Goal: Information Seeking & Learning: Check status

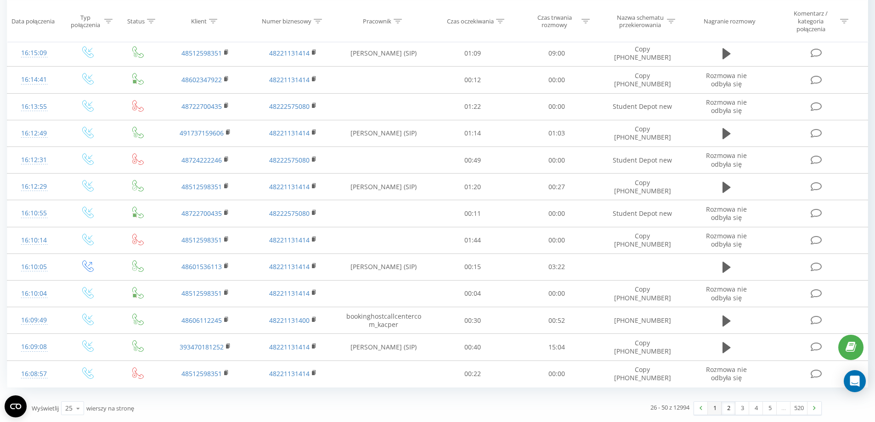
click at [715, 406] on link "1" at bounding box center [714, 408] width 14 height 13
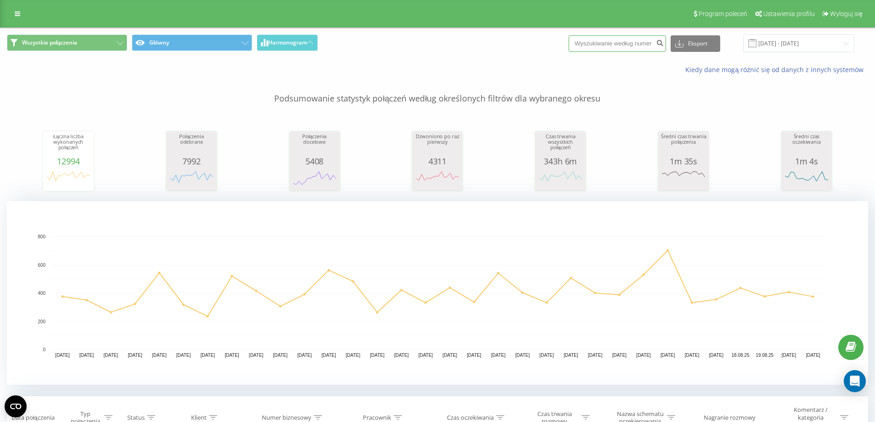
click at [616, 44] on input at bounding box center [616, 43] width 97 height 17
paste input "4915165801132"
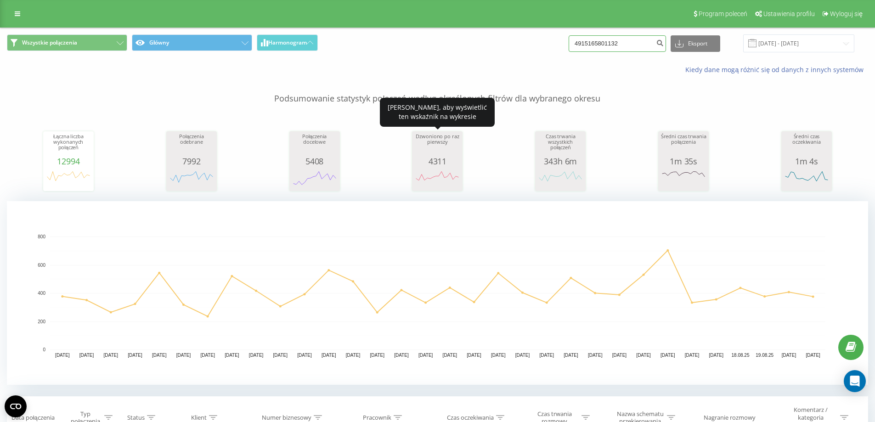
type input "4915165801132"
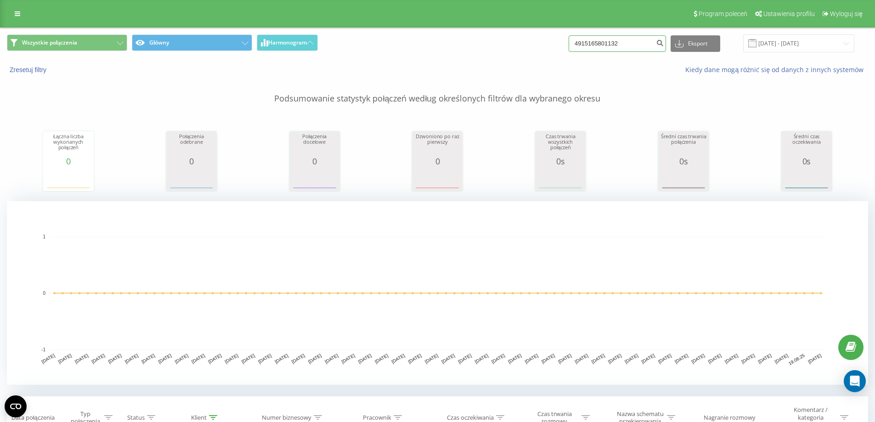
click at [625, 43] on input "4915165801132" at bounding box center [616, 43] width 97 height 17
click at [583, 42] on input "4915165801132" at bounding box center [616, 43] width 97 height 17
click at [590, 41] on input "4915165801132" at bounding box center [616, 43] width 97 height 17
drag, startPoint x: 589, startPoint y: 41, endPoint x: 571, endPoint y: 42, distance: 17.9
click at [571, 42] on div "Wszystkie połączenia Główny Harmonogram 4915165801132 Eksport .csv .xls .xlsx 2…" at bounding box center [437, 43] width 861 height 18
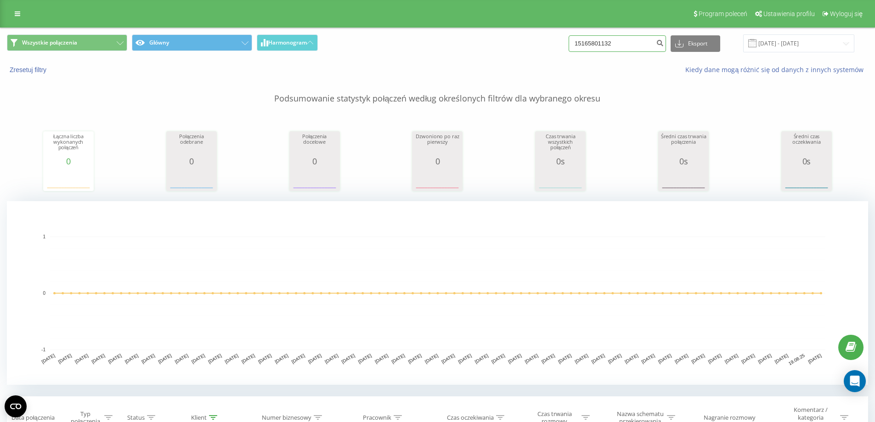
type input "15165801132"
click at [17, 15] on icon at bounding box center [18, 14] width 6 height 6
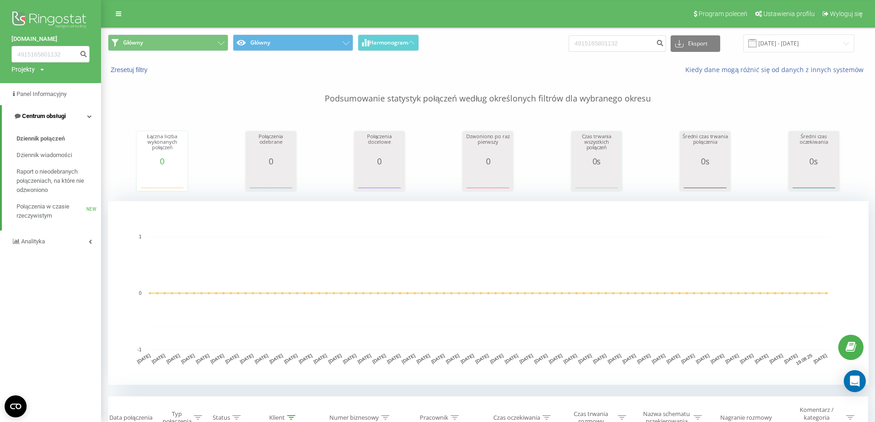
click at [85, 119] on link "Centrum obsługi" at bounding box center [51, 116] width 99 height 22
click at [92, 118] on link "Centrum obsługi" at bounding box center [50, 116] width 101 height 22
click at [55, 138] on span "Dziennik połączeń" at bounding box center [41, 138] width 48 height 9
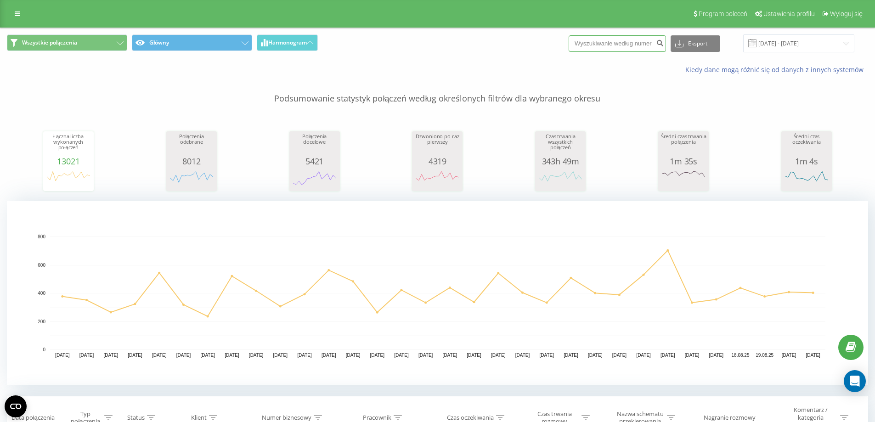
click at [628, 43] on input at bounding box center [616, 43] width 97 height 17
paste input "4915165801132"
drag, startPoint x: 589, startPoint y: 44, endPoint x: 537, endPoint y: 35, distance: 53.0
click at [537, 35] on div "Wszystkie połączenia Główny Harmonogram 4915165801132 Eksport .csv .xls .xlsx 2…" at bounding box center [437, 43] width 861 height 18
type input "15165801132"
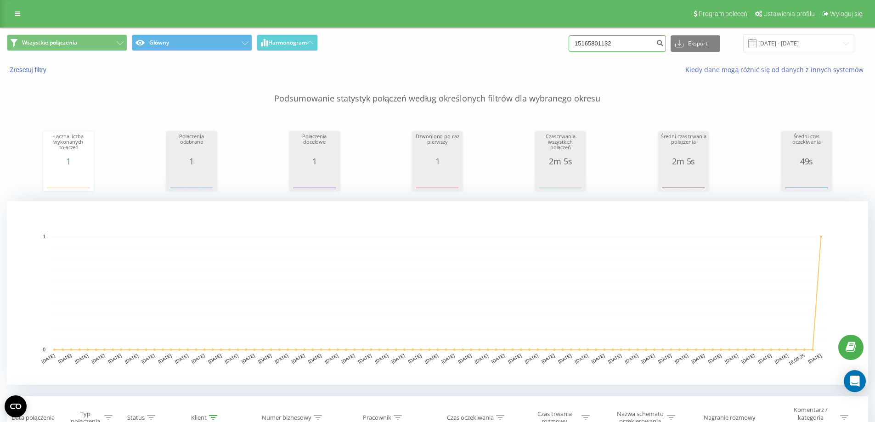
drag, startPoint x: 617, startPoint y: 46, endPoint x: 627, endPoint y: 50, distance: 9.7
click at [622, 48] on input "15165801132" at bounding box center [616, 43] width 97 height 17
click at [624, 48] on input "15165801132" at bounding box center [616, 43] width 97 height 17
drag, startPoint x: 624, startPoint y: 48, endPoint x: 513, endPoint y: 37, distance: 111.6
click at [513, 37] on div "Wszystkie połączenia Główny Harmonogram 15165801132 Eksport .csv .xls .xlsx 21.…" at bounding box center [437, 43] width 861 height 18
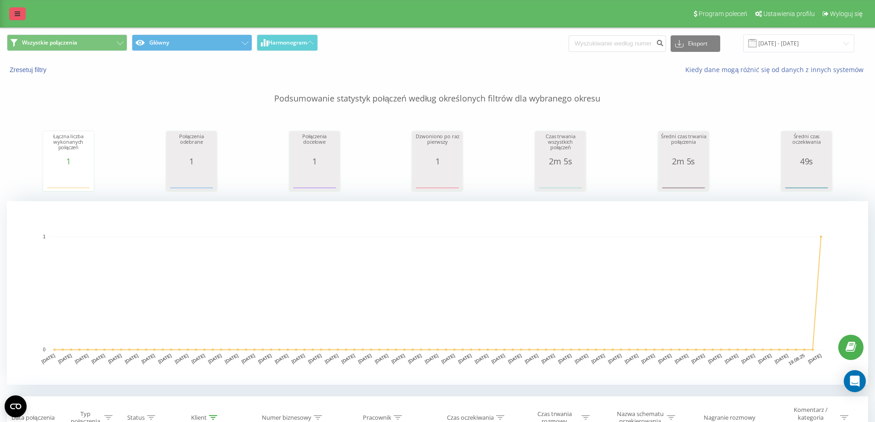
click at [13, 10] on link at bounding box center [17, 13] width 17 height 13
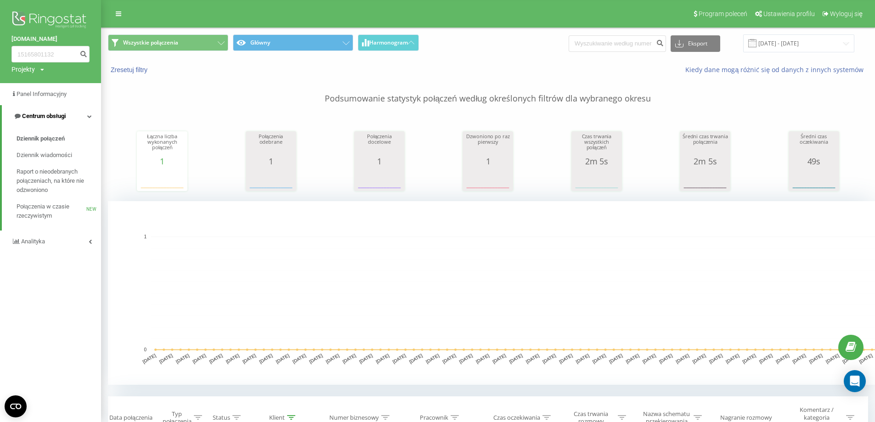
click at [82, 120] on link "Centrum obsługi" at bounding box center [51, 116] width 99 height 22
click at [93, 116] on link "Centrum obsługi" at bounding box center [50, 116] width 101 height 22
click at [46, 138] on span "Dziennik połączeń" at bounding box center [41, 138] width 48 height 9
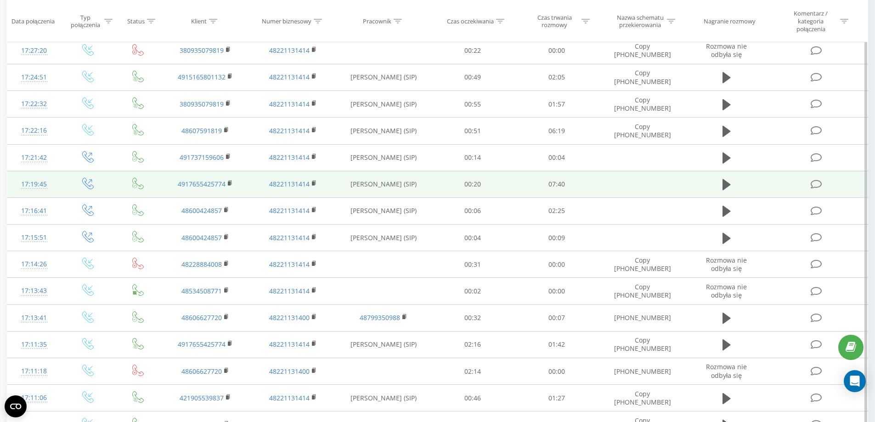
scroll to position [551, 0]
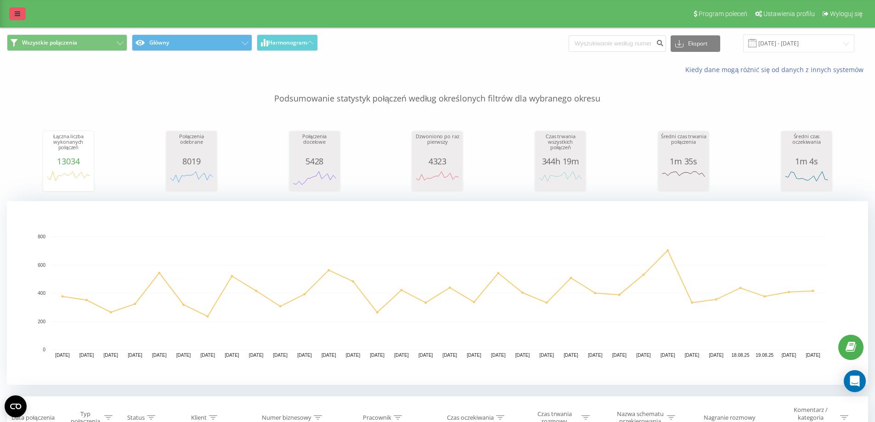
click at [16, 12] on icon at bounding box center [18, 14] width 6 height 6
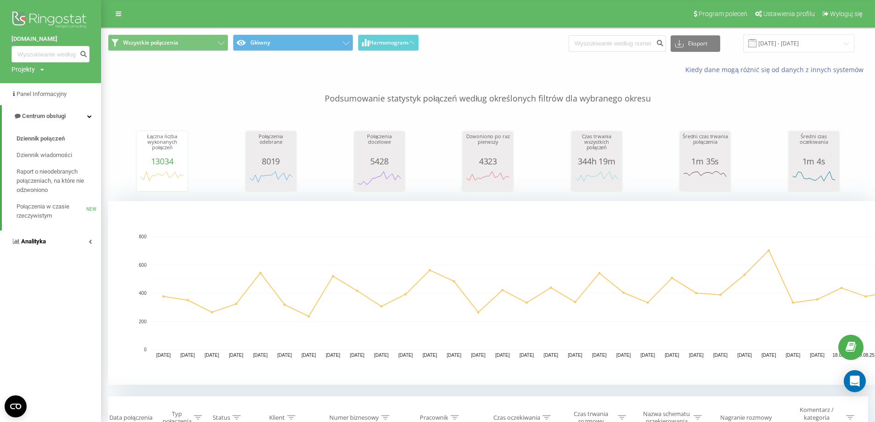
click at [89, 240] on icon at bounding box center [90, 241] width 3 height 5
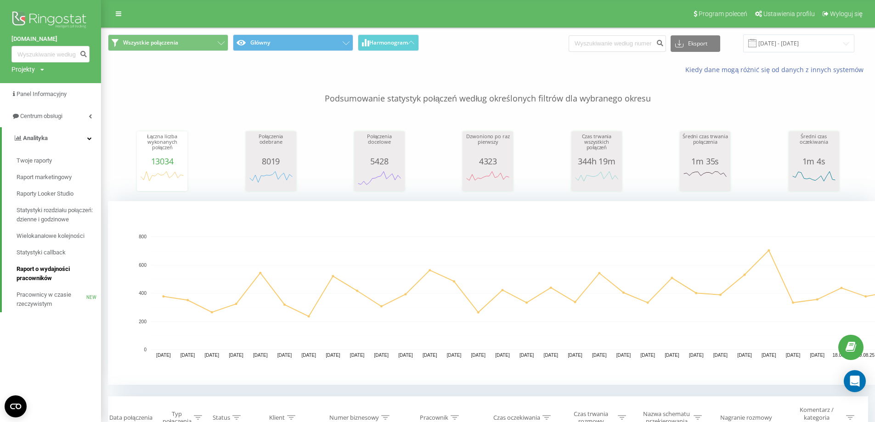
click at [46, 268] on span "Raport o wydajności pracowników" at bounding box center [57, 273] width 80 height 18
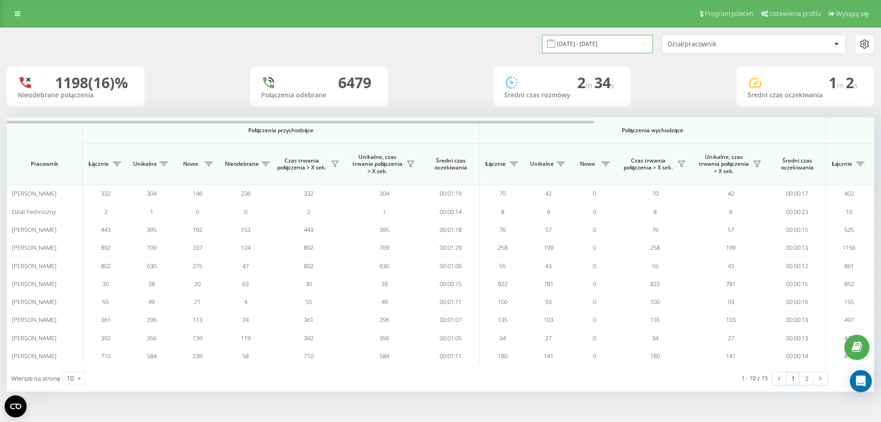
click at [595, 45] on input "[DATE] - [DATE]" at bounding box center [597, 44] width 111 height 18
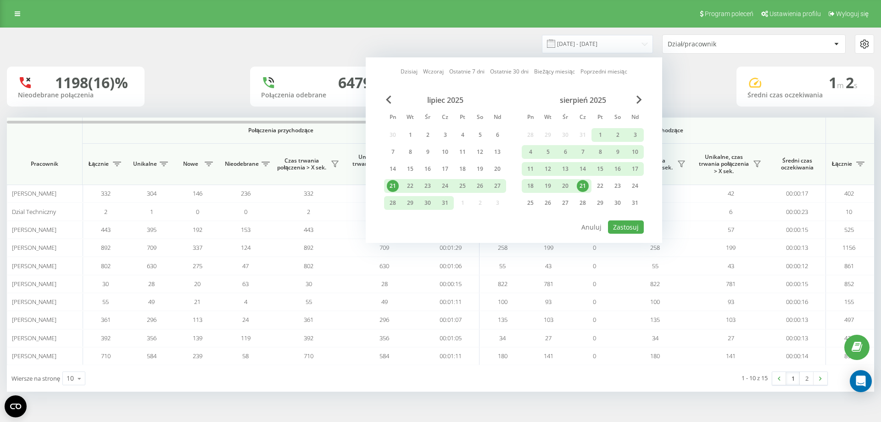
click at [581, 183] on div "21" at bounding box center [583, 186] width 12 height 12
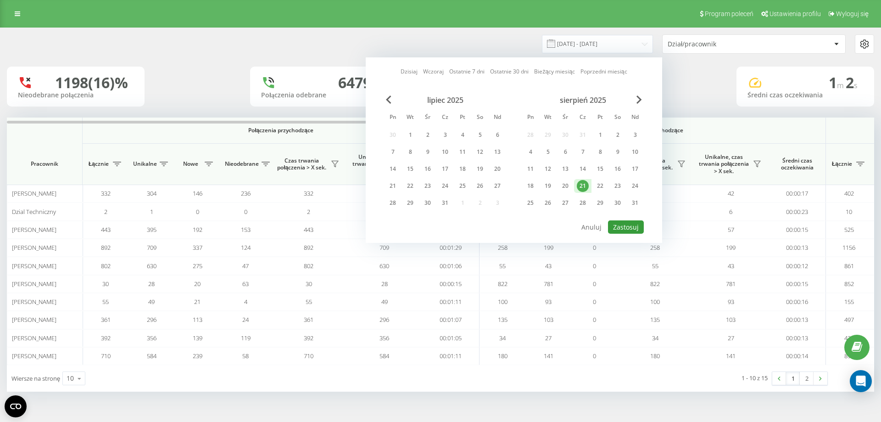
click at [626, 227] on button "Zastosuj" at bounding box center [626, 226] width 36 height 13
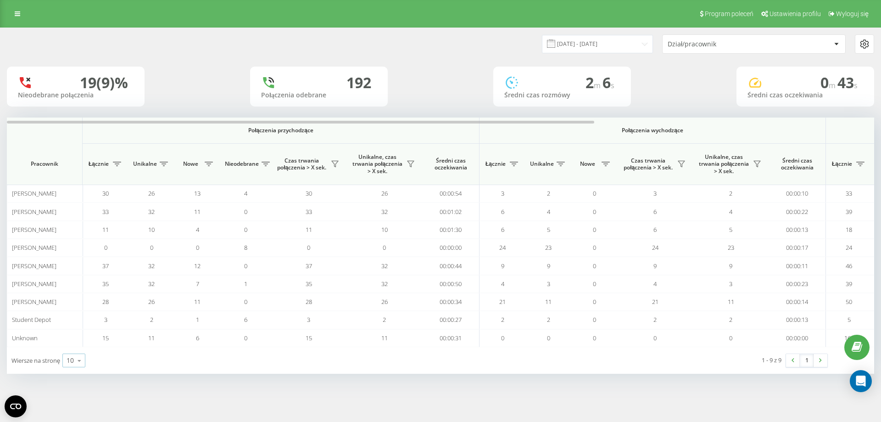
click at [72, 362] on div "10" at bounding box center [70, 360] width 7 height 9
click at [73, 349] on span "100" at bounding box center [72, 347] width 11 height 9
click at [595, 45] on input "[DATE] - [DATE]" at bounding box center [597, 44] width 111 height 18
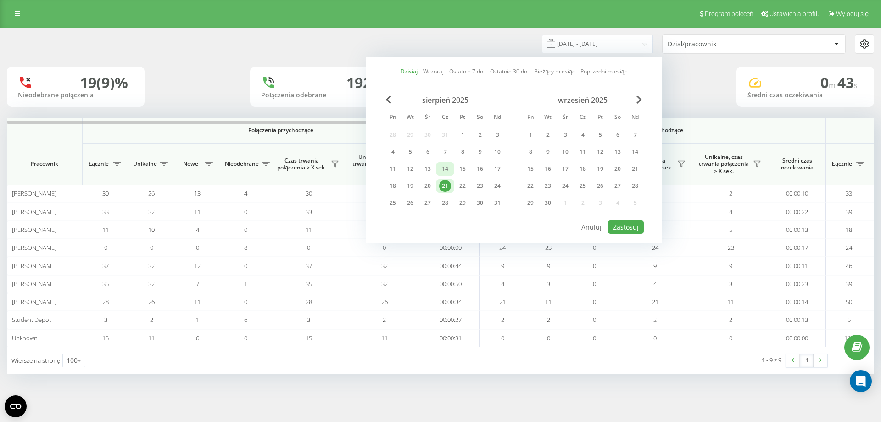
click at [449, 170] on div "14" at bounding box center [445, 169] width 12 height 12
click at [443, 188] on div "21" at bounding box center [445, 186] width 12 height 12
click at [612, 227] on button "Zastosuj" at bounding box center [626, 226] width 36 height 13
type input "[DATE] - [DATE]"
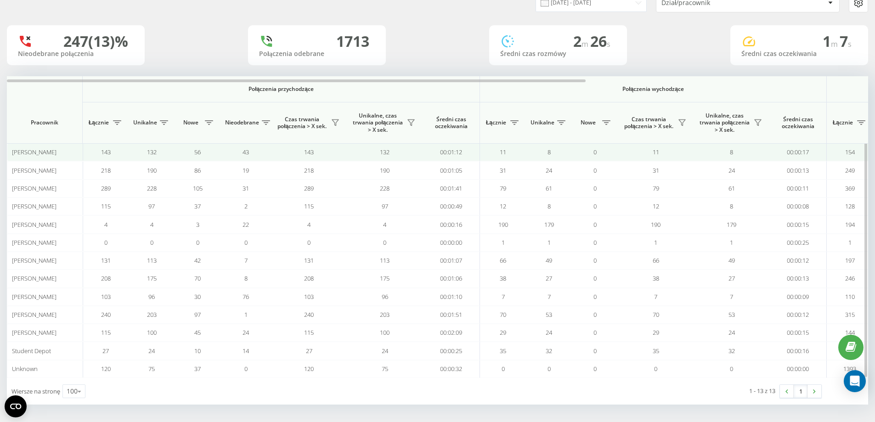
scroll to position [42, 0]
